Goal: Task Accomplishment & Management: Manage account settings

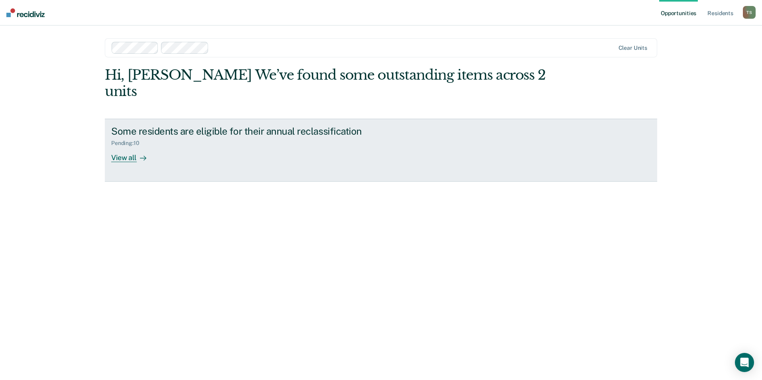
click at [131, 147] on div "View all" at bounding box center [133, 155] width 45 height 16
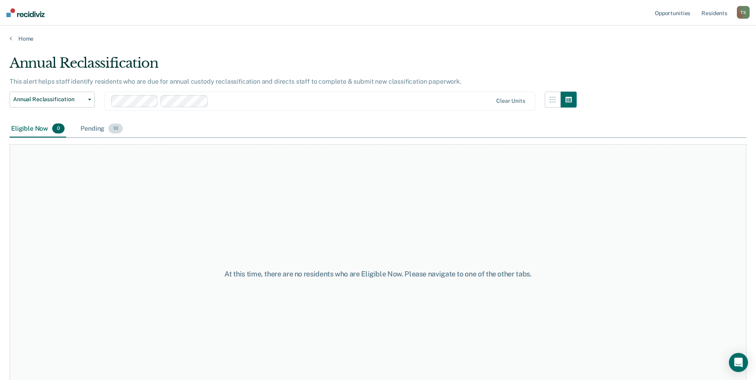
click at [113, 129] on span "10" at bounding box center [115, 128] width 14 height 10
